Goal: Task Accomplishment & Management: Manage account settings

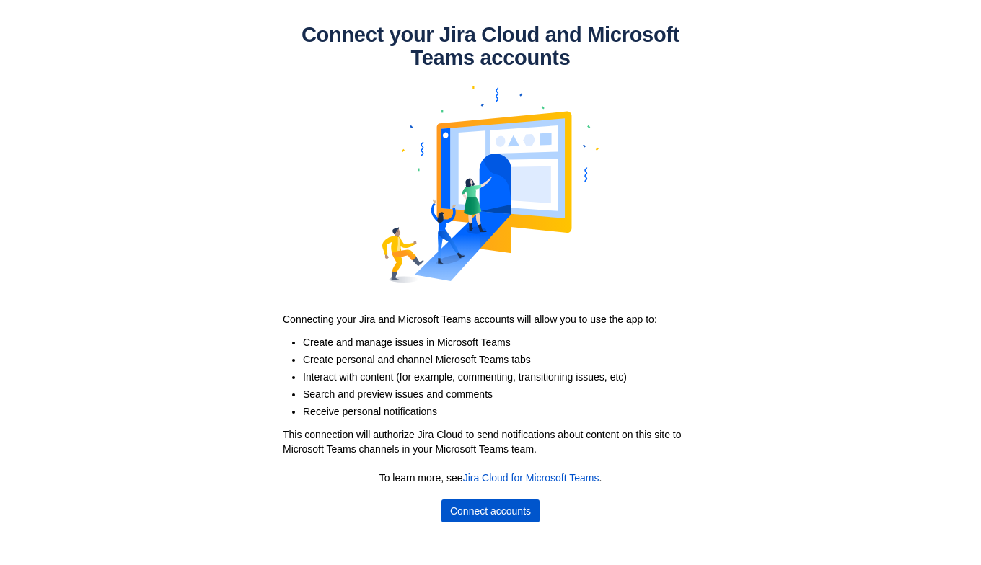
click at [471, 503] on span "Connect accounts" at bounding box center [490, 511] width 81 height 23
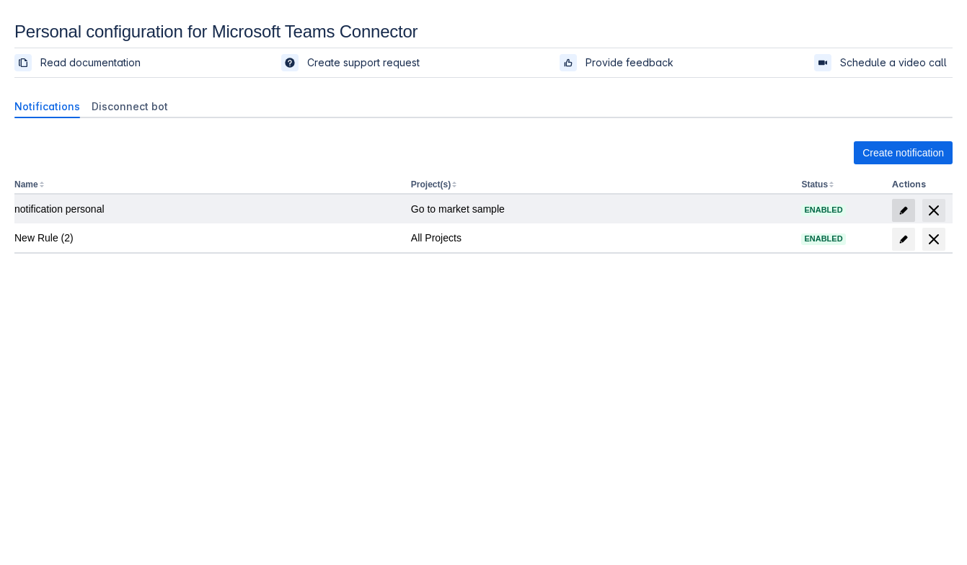
click at [904, 209] on span "edit" at bounding box center [904, 211] width 12 height 12
click at [908, 211] on span "edit" at bounding box center [904, 211] width 12 height 12
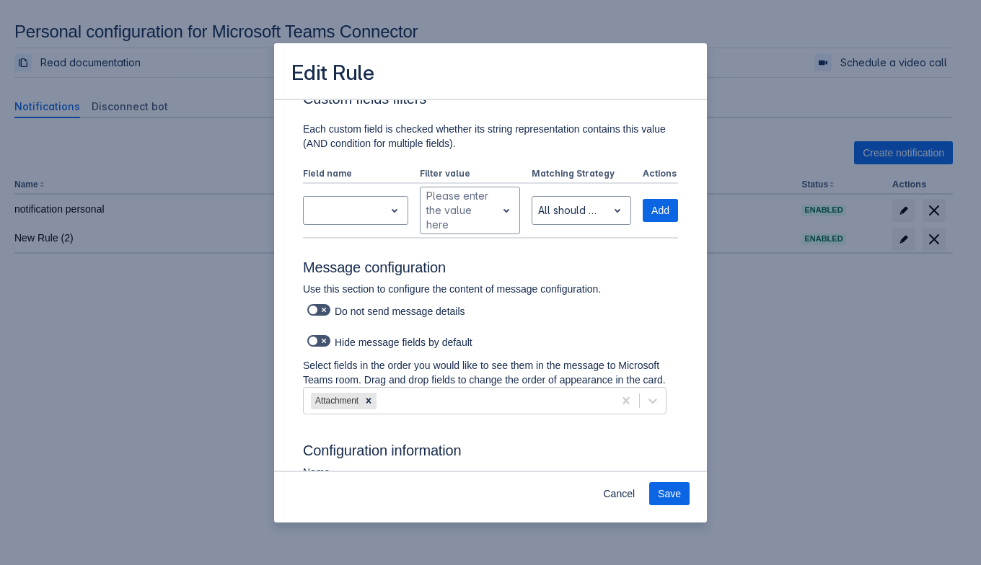
scroll to position [609, 0]
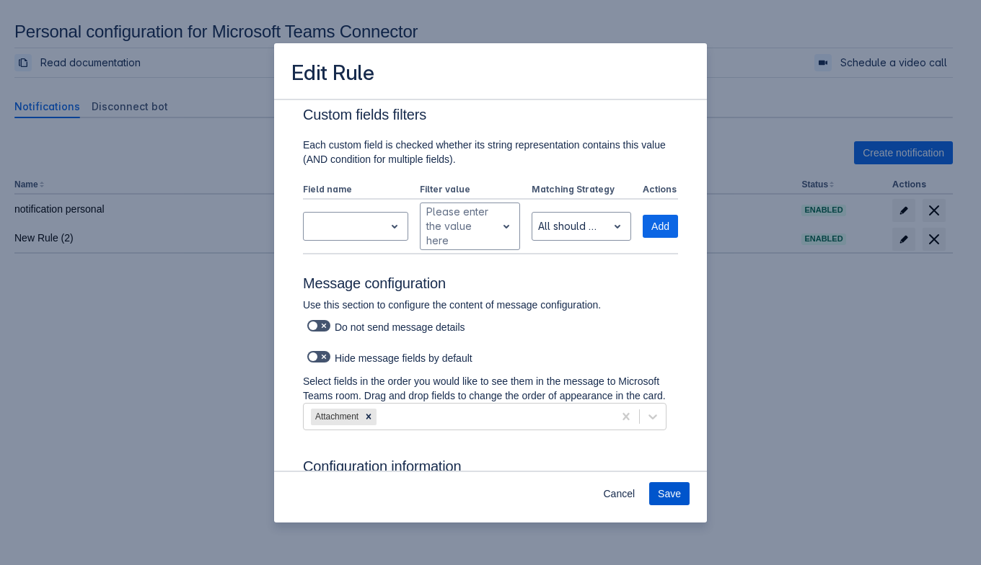
click at [671, 490] on span "Save" at bounding box center [669, 493] width 23 height 23
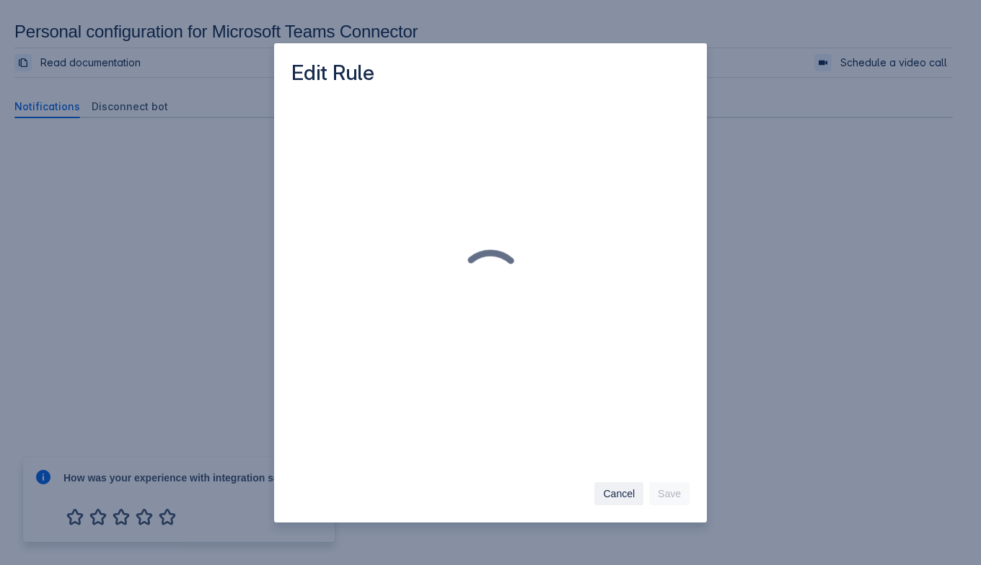
click at [630, 500] on span "Cancel" at bounding box center [619, 493] width 32 height 23
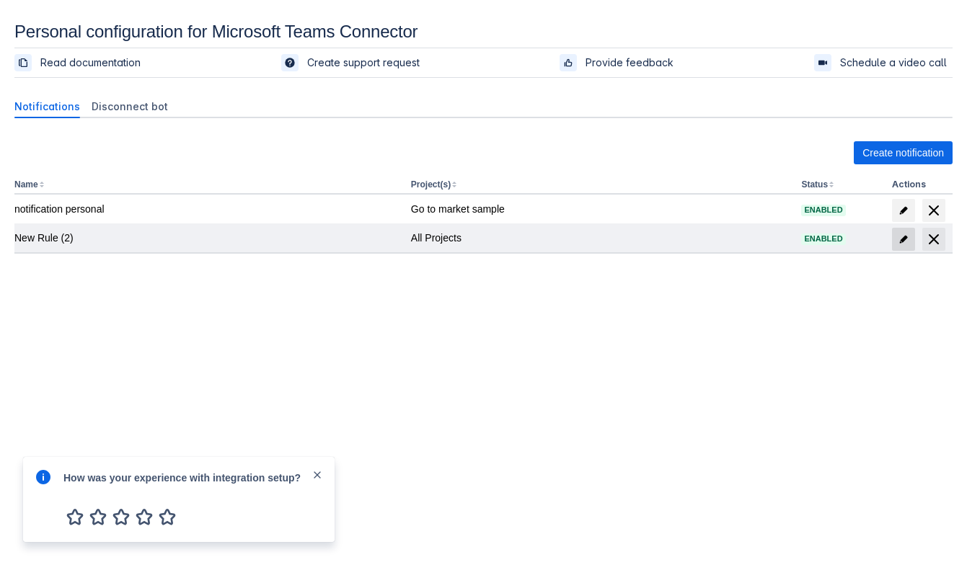
click at [904, 234] on span "edit" at bounding box center [904, 240] width 12 height 12
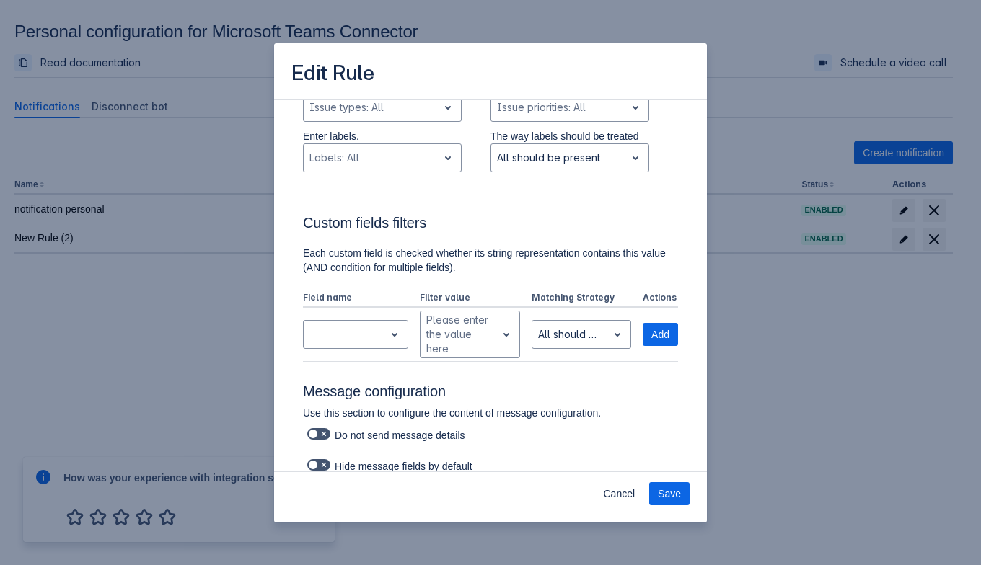
scroll to position [616, 0]
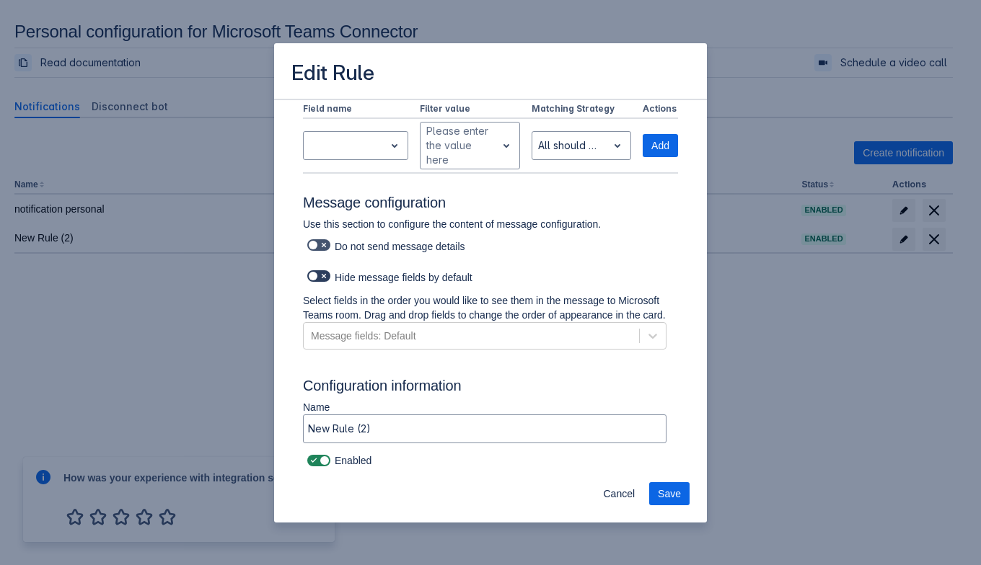
click at [325, 270] on span at bounding box center [324, 276] width 12 height 12
click at [317, 272] on input "checkbox" at bounding box center [311, 276] width 9 height 9
checkbox input "true"
click at [663, 492] on span "Save" at bounding box center [669, 493] width 23 height 23
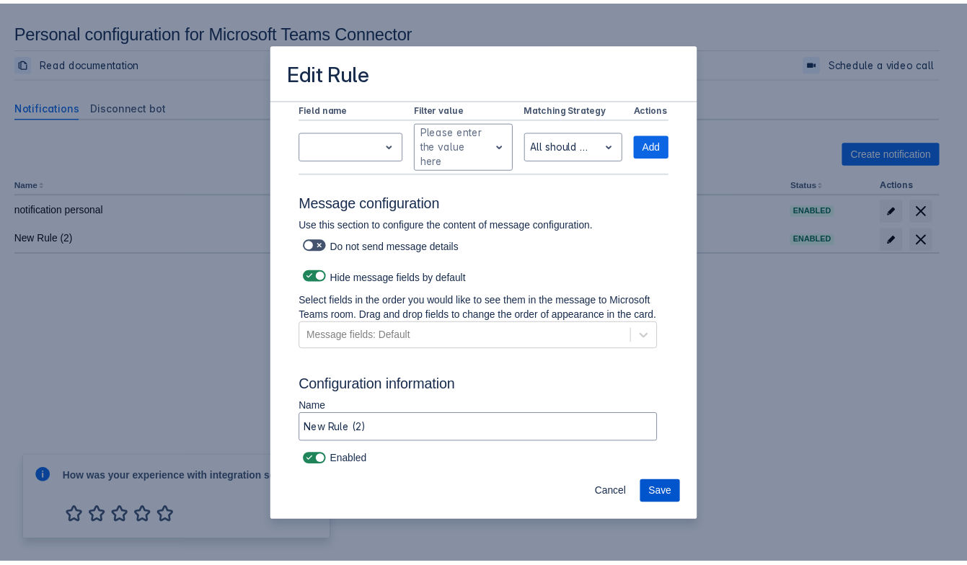
scroll to position [0, 0]
